Goal: Information Seeking & Learning: Learn about a topic

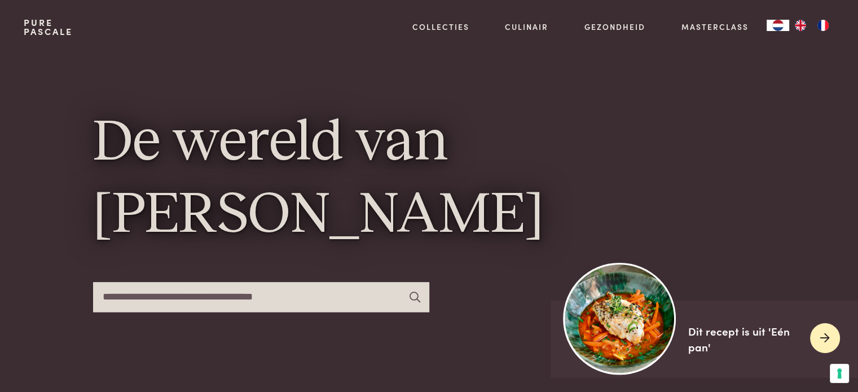
click at [609, 340] on img at bounding box center [620, 318] width 112 height 112
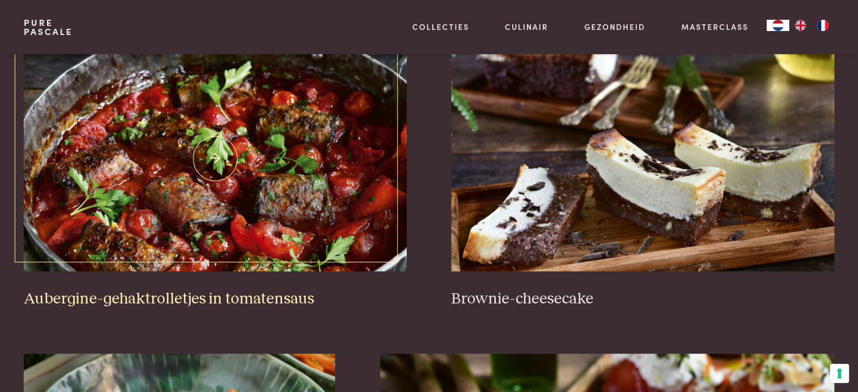
scroll to position [451, 0]
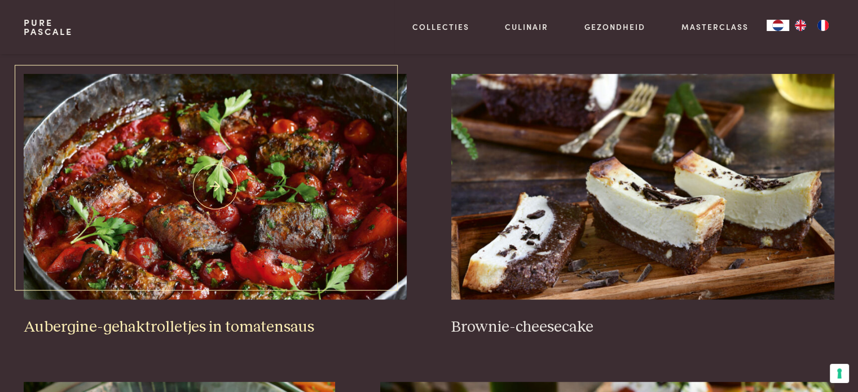
click at [230, 320] on h3 "Aubergine-gehaktrolletjes in tomatensaus" at bounding box center [215, 328] width 382 height 20
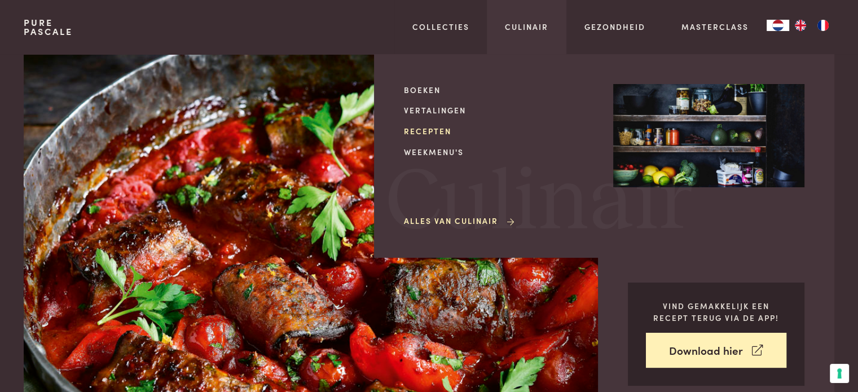
click at [438, 129] on link "Recepten" at bounding box center [499, 131] width 191 height 12
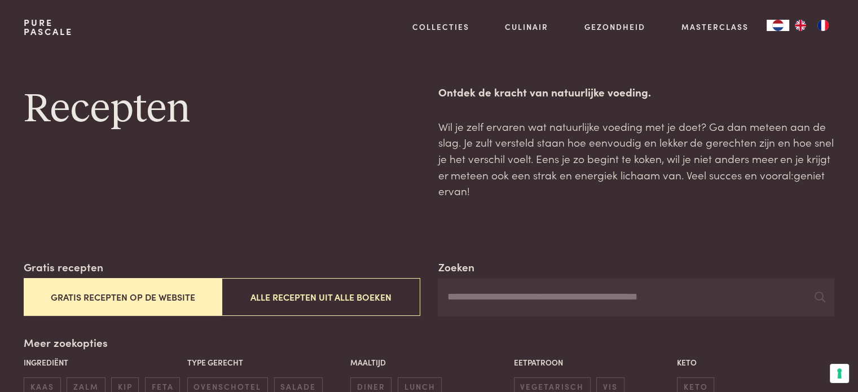
click at [508, 304] on input "Zoeken" at bounding box center [636, 297] width 396 height 38
type input "*****"
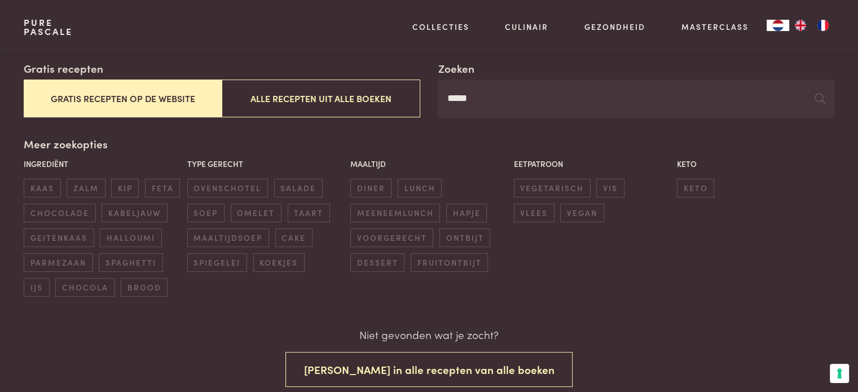
scroll to position [169, 0]
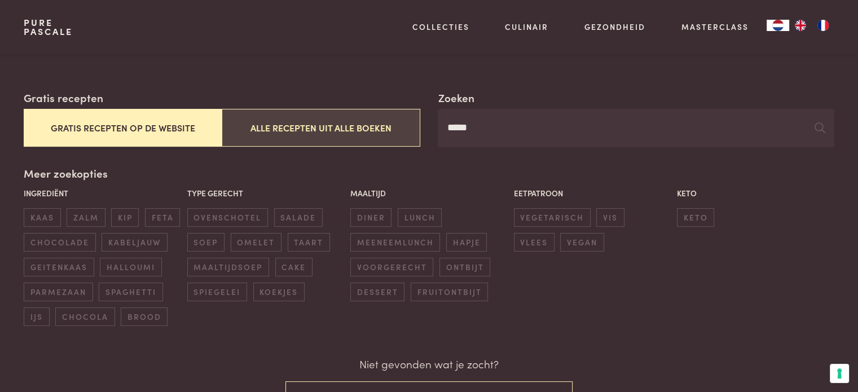
click at [373, 129] on button "Alle recepten uit alle boeken" at bounding box center [321, 128] width 198 height 38
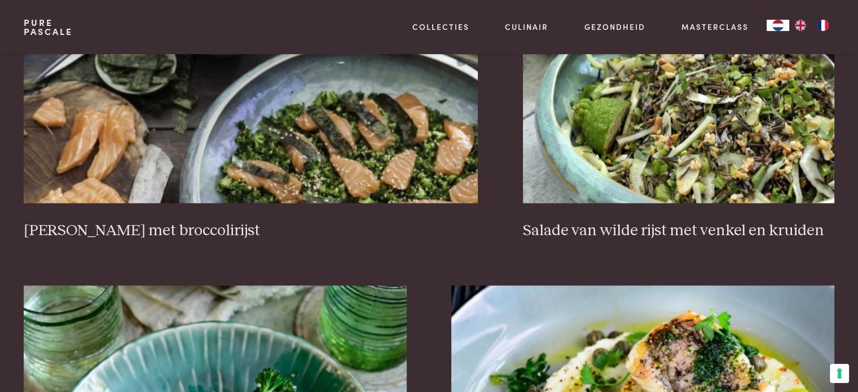
scroll to position [1218, 0]
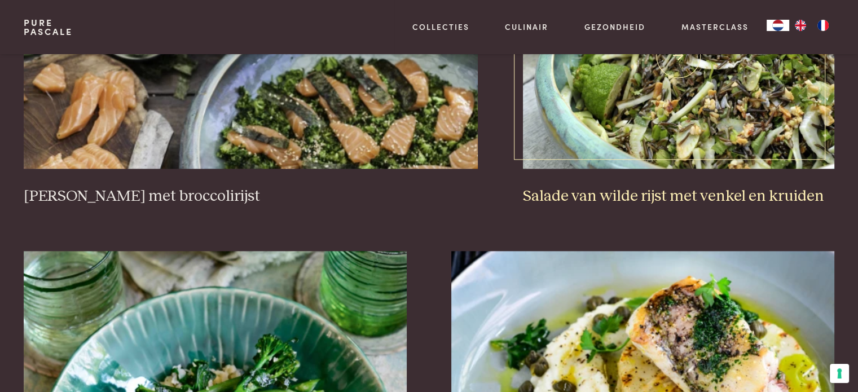
click at [703, 187] on h3 "Salade van wilde rijst met venkel en kruiden" at bounding box center [678, 197] width 311 height 20
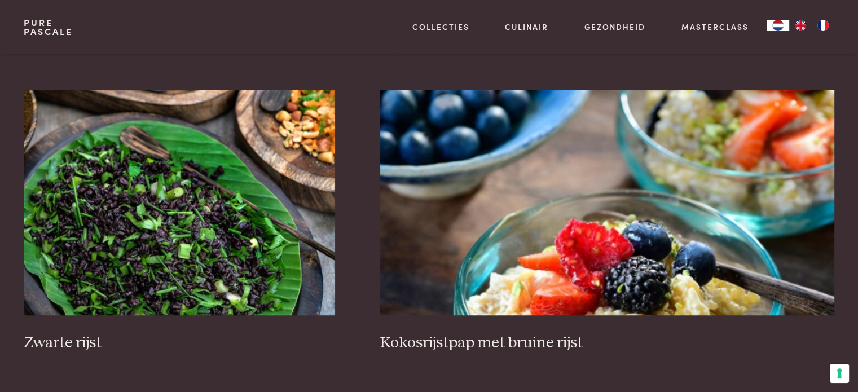
scroll to position [646, 0]
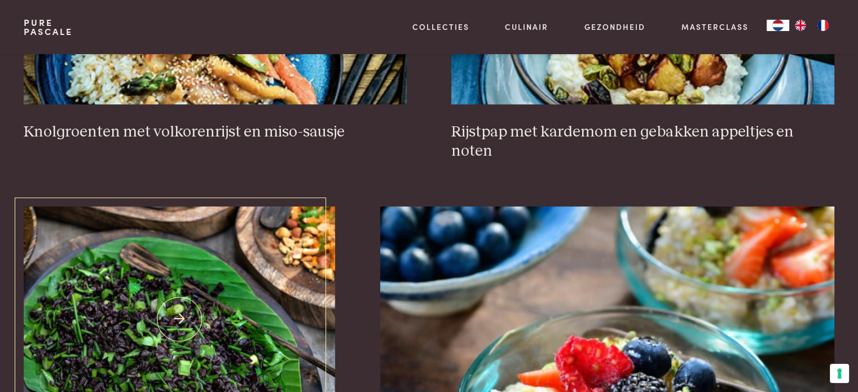
click at [186, 270] on img at bounding box center [179, 319] width 311 height 226
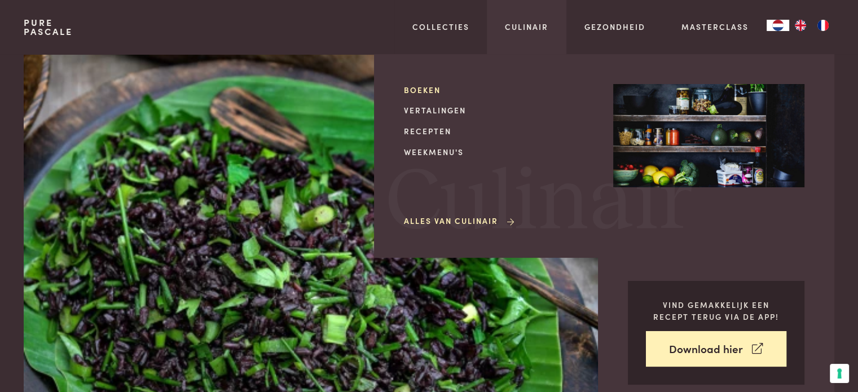
click at [424, 89] on link "Boeken" at bounding box center [499, 90] width 191 height 12
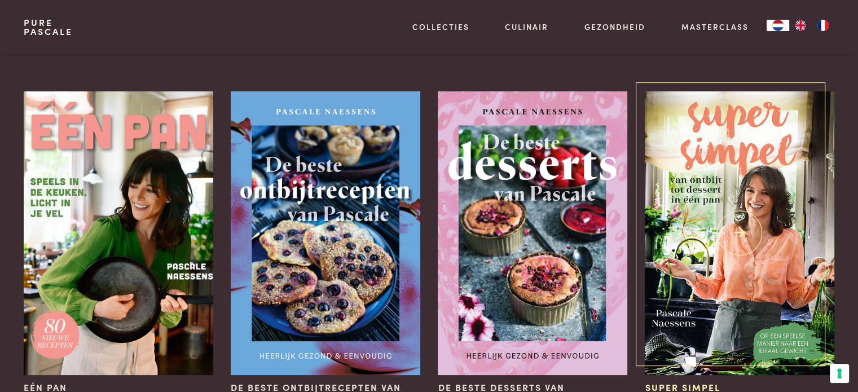
scroll to position [56, 0]
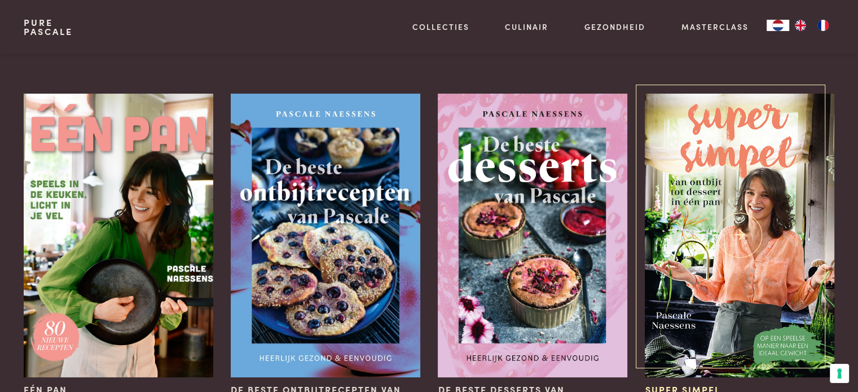
click at [773, 267] on img at bounding box center [739, 236] width 189 height 284
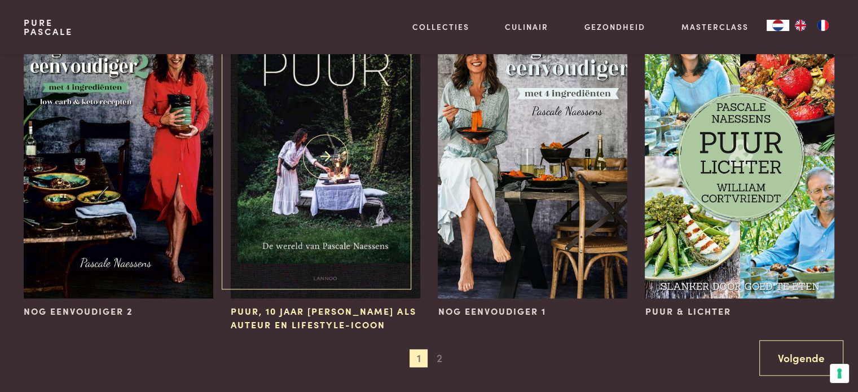
scroll to position [1128, 0]
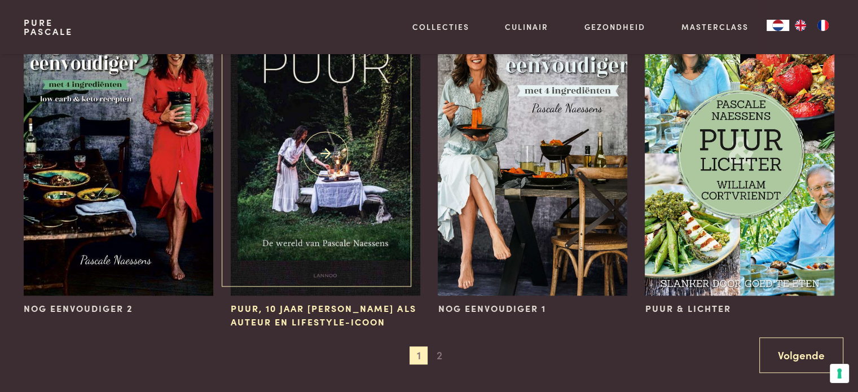
click at [329, 172] on img at bounding box center [325, 154] width 189 height 284
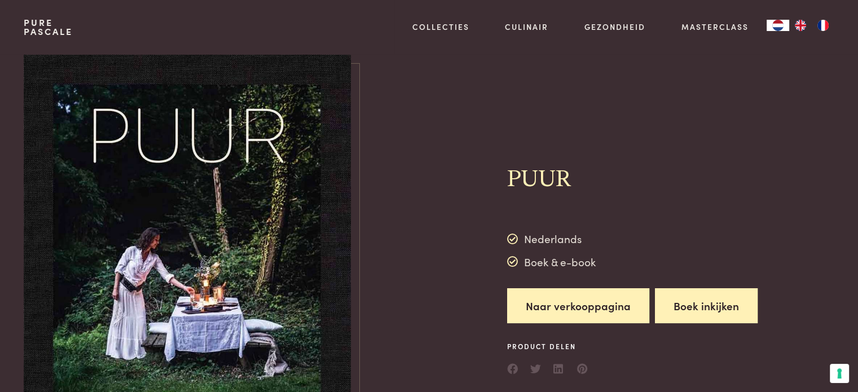
click at [728, 306] on button "Boek inkijken" at bounding box center [706, 306] width 103 height 36
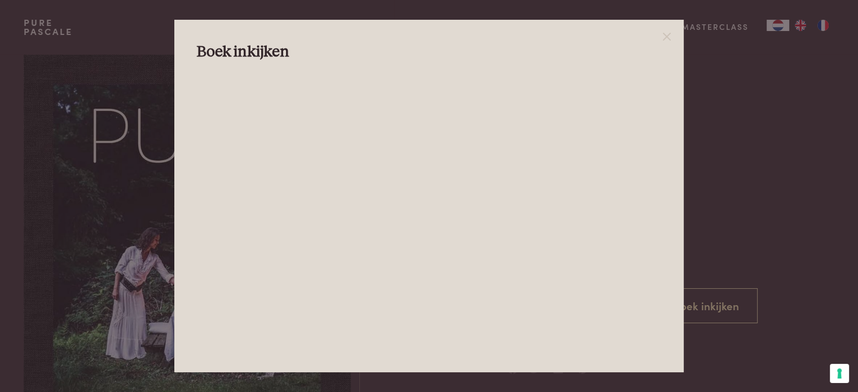
click at [773, 236] on div at bounding box center [429, 196] width 858 height 392
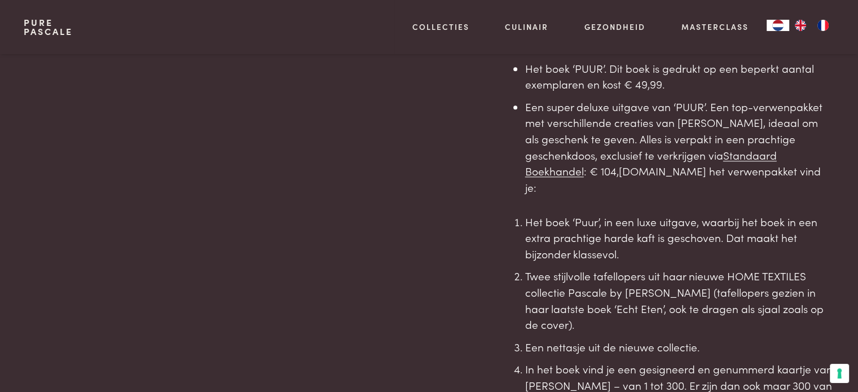
scroll to position [1185, 0]
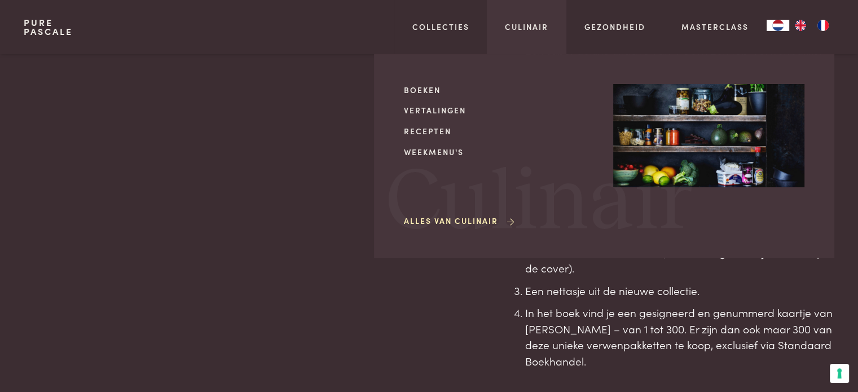
click at [454, 221] on link "Alles van Culinair" at bounding box center [460, 221] width 112 height 12
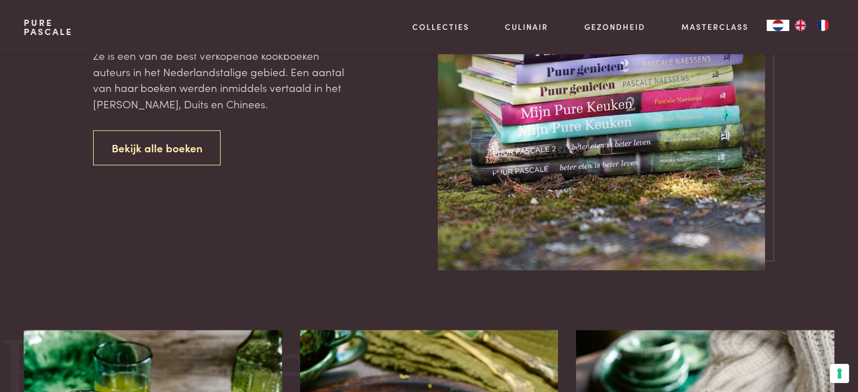
scroll to position [564, 0]
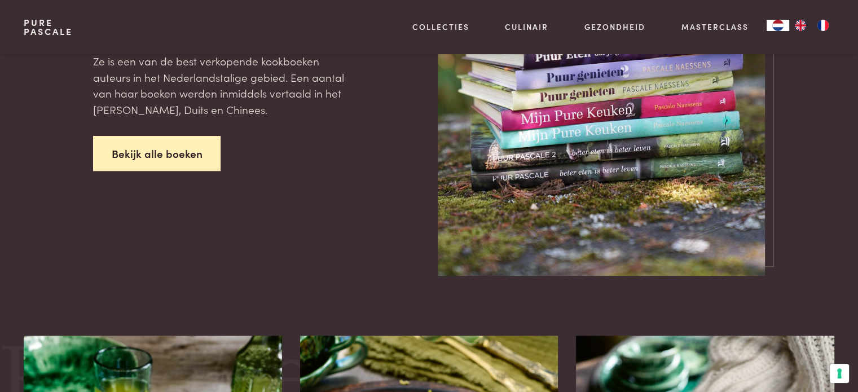
click at [151, 149] on link "Bekijk alle boeken" at bounding box center [157, 154] width 128 height 36
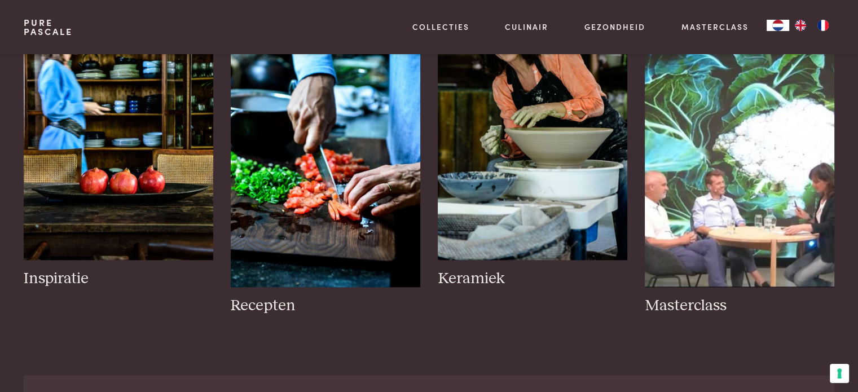
scroll to position [959, 0]
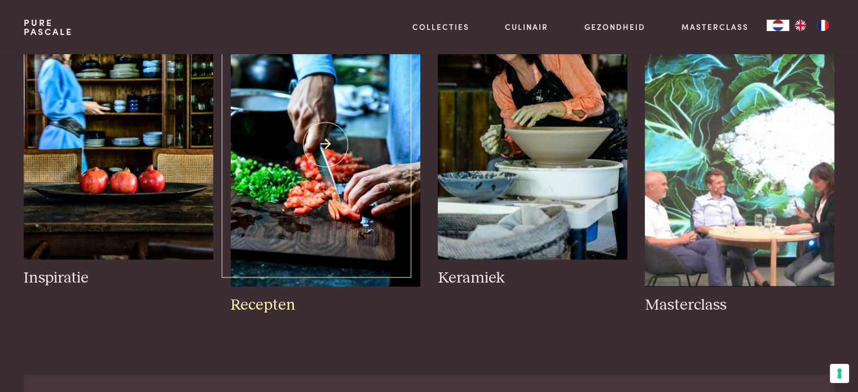
click at [280, 309] on h3 "Recepten" at bounding box center [325, 306] width 189 height 20
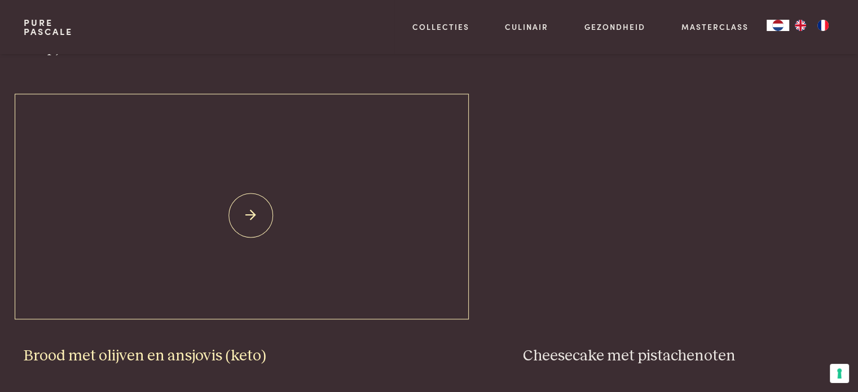
scroll to position [1128, 0]
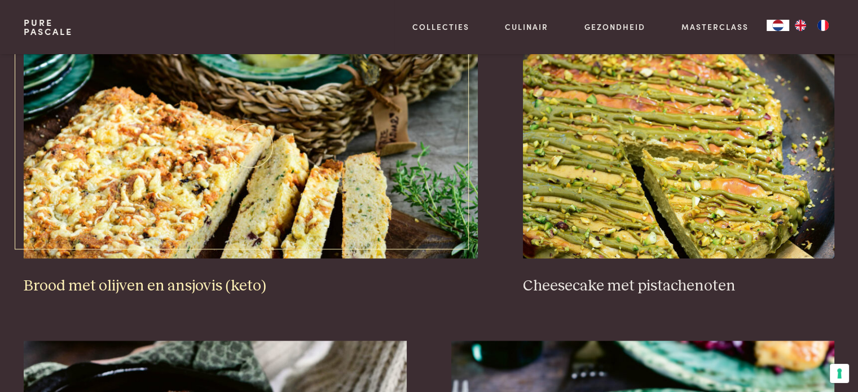
click at [272, 232] on img at bounding box center [251, 146] width 454 height 226
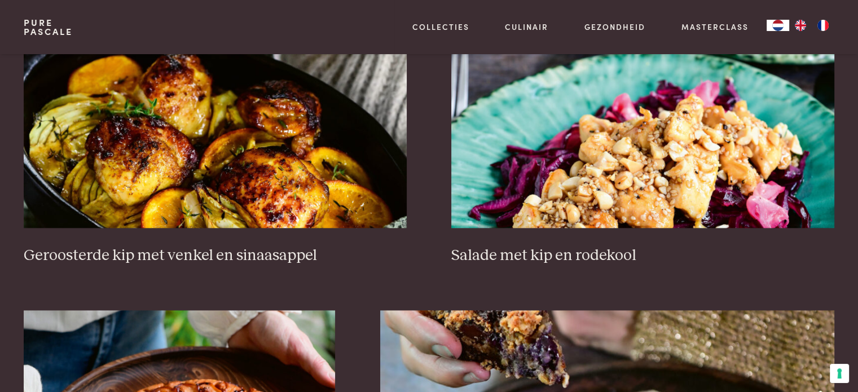
scroll to position [1692, 0]
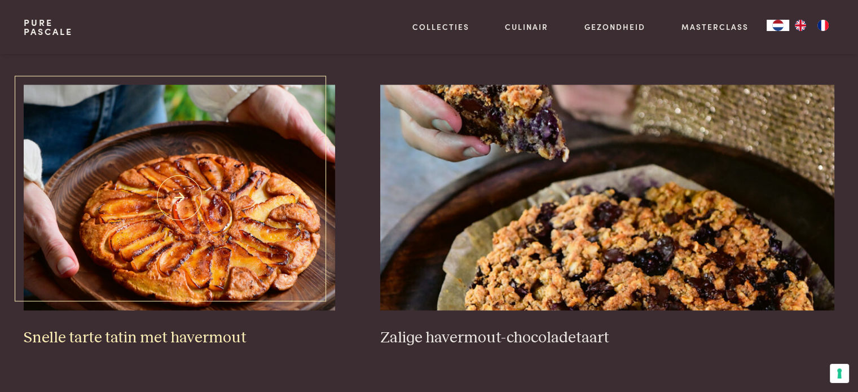
click at [269, 202] on img at bounding box center [179, 198] width 311 height 226
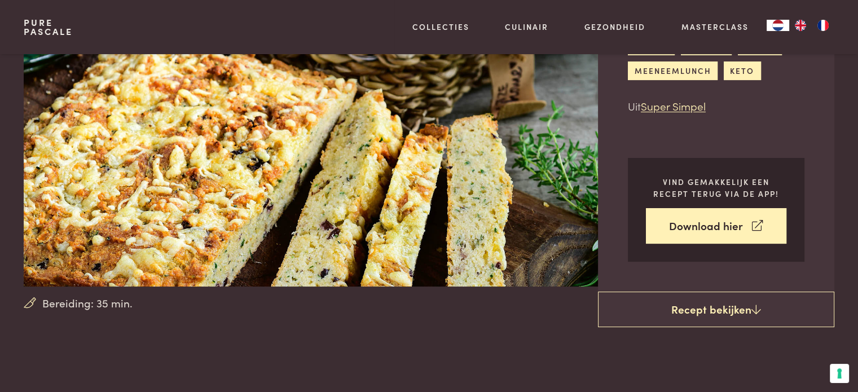
scroll to position [113, 0]
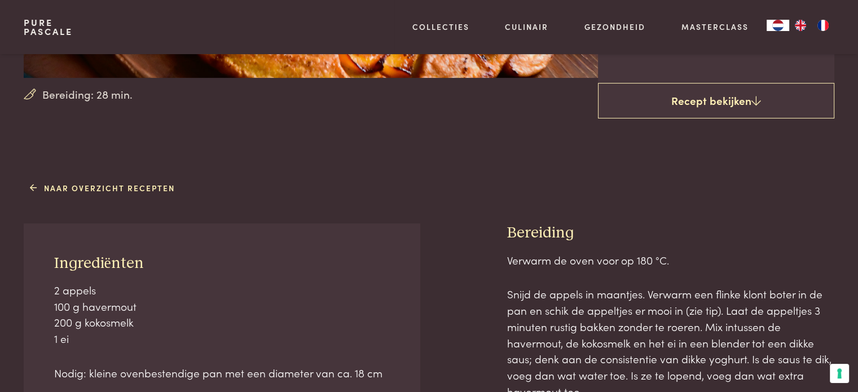
scroll to position [395, 0]
